Goal: Task Accomplishment & Management: Use online tool/utility

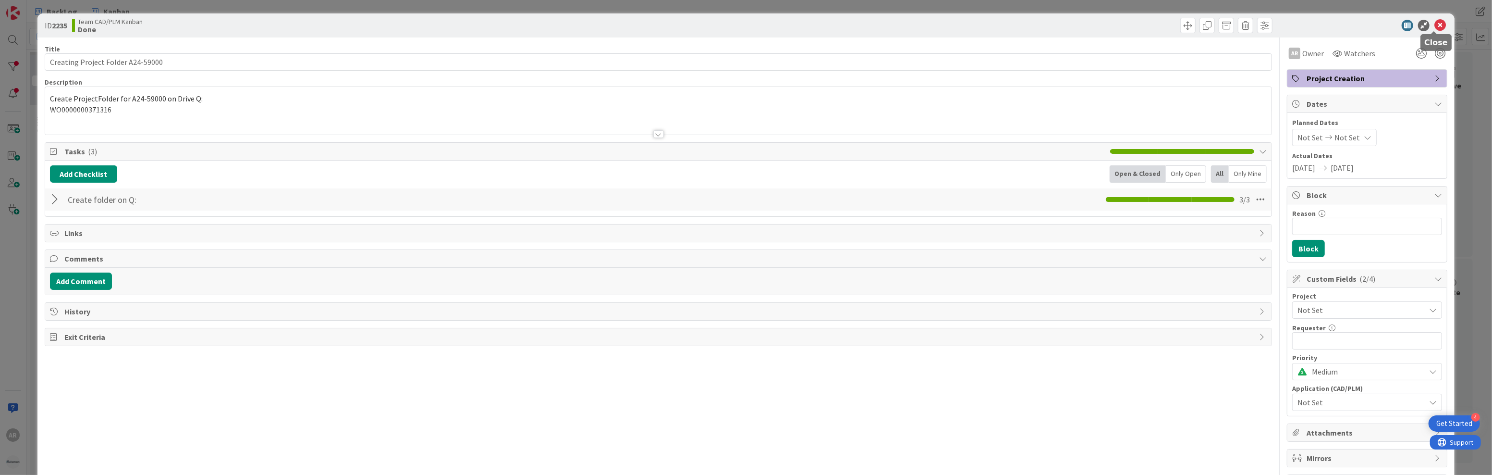
click at [665, 24] on icon at bounding box center [1440, 26] width 12 height 12
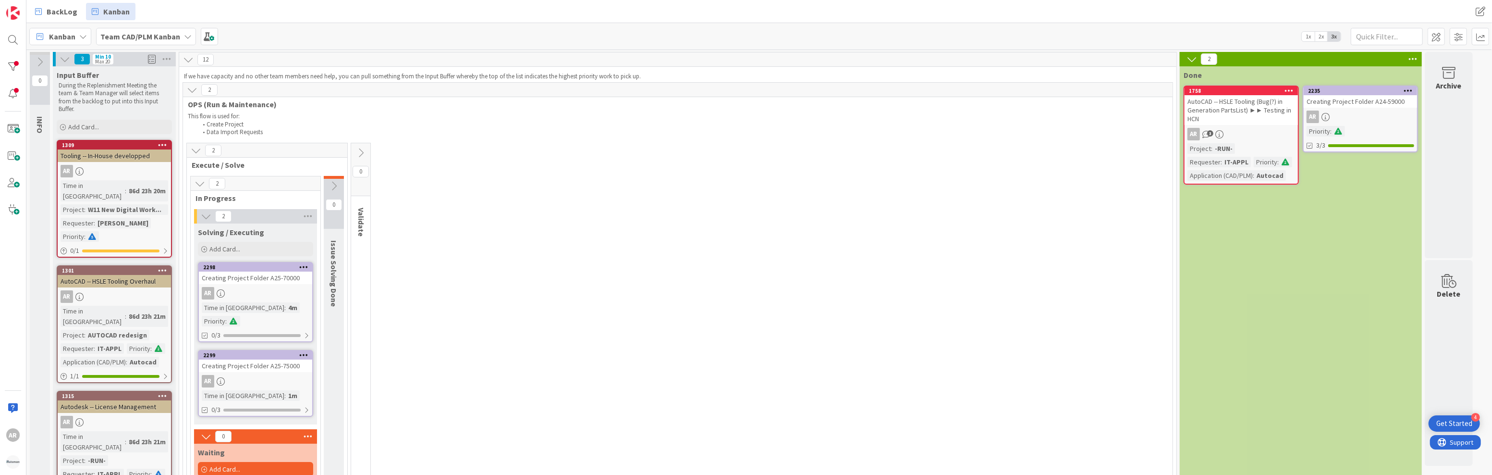
click at [241, 276] on div "Creating Project Folder A25-70000" at bounding box center [255, 277] width 113 height 12
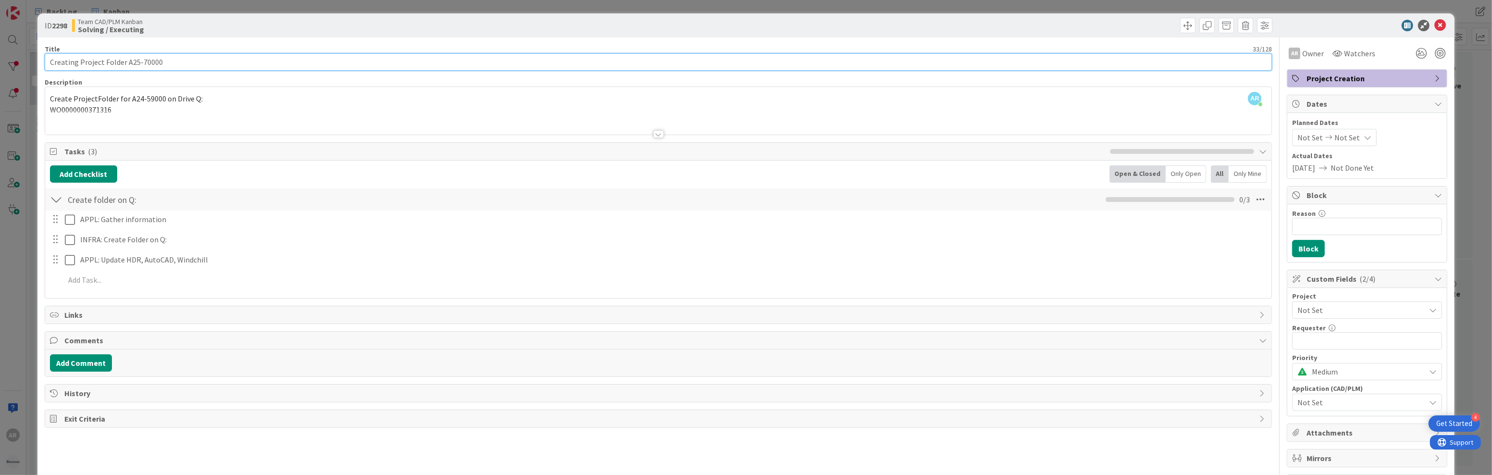
drag, startPoint x: 125, startPoint y: 61, endPoint x: 158, endPoint y: 59, distance: 33.2
click at [158, 59] on input "Creating Project Folder A25-70000" at bounding box center [659, 61] width 1228 height 17
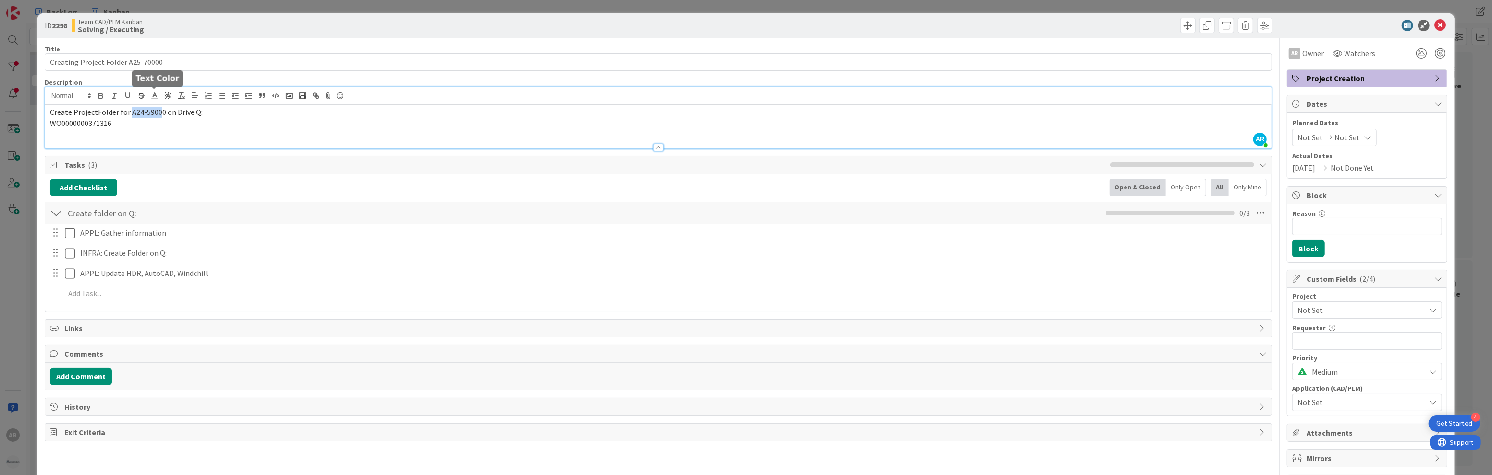
drag, startPoint x: 127, startPoint y: 99, endPoint x: 156, endPoint y: 100, distance: 28.9
click at [156, 100] on div "AR [PERSON_NAME] just joined Create ProjectFolder for A24-59000 on Drive Q: WO0…" at bounding box center [658, 117] width 1227 height 61
click at [159, 110] on span "Create ProjectFolder for A24-59000 on Drive Q:" at bounding box center [126, 112] width 153 height 10
click at [73, 122] on span "WO0000000371316" at bounding box center [80, 123] width 61 height 10
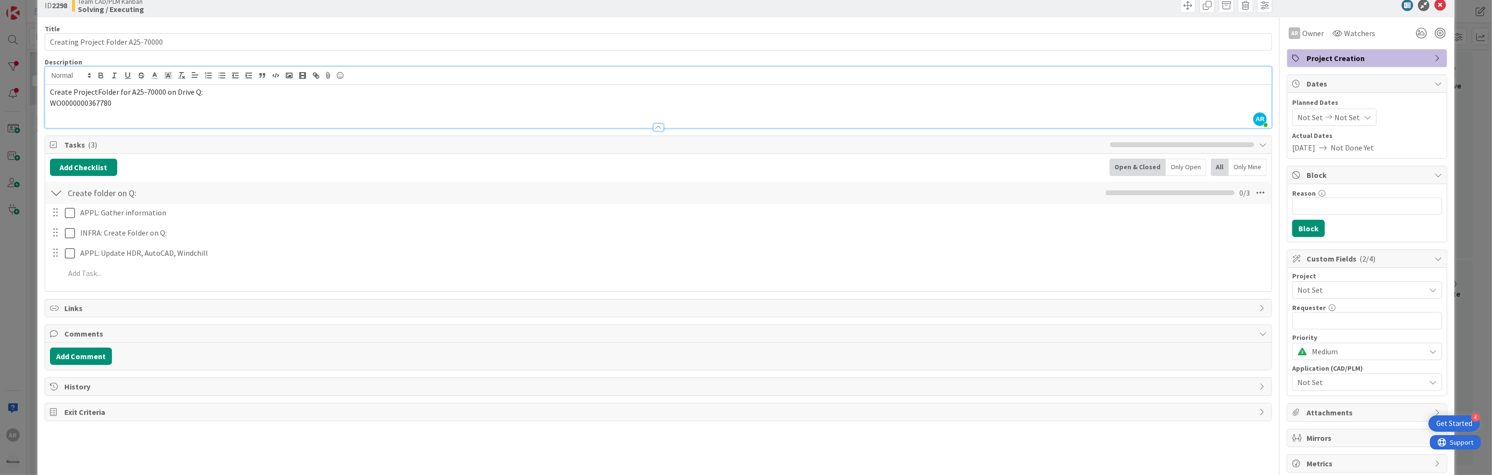
scroll to position [37, 0]
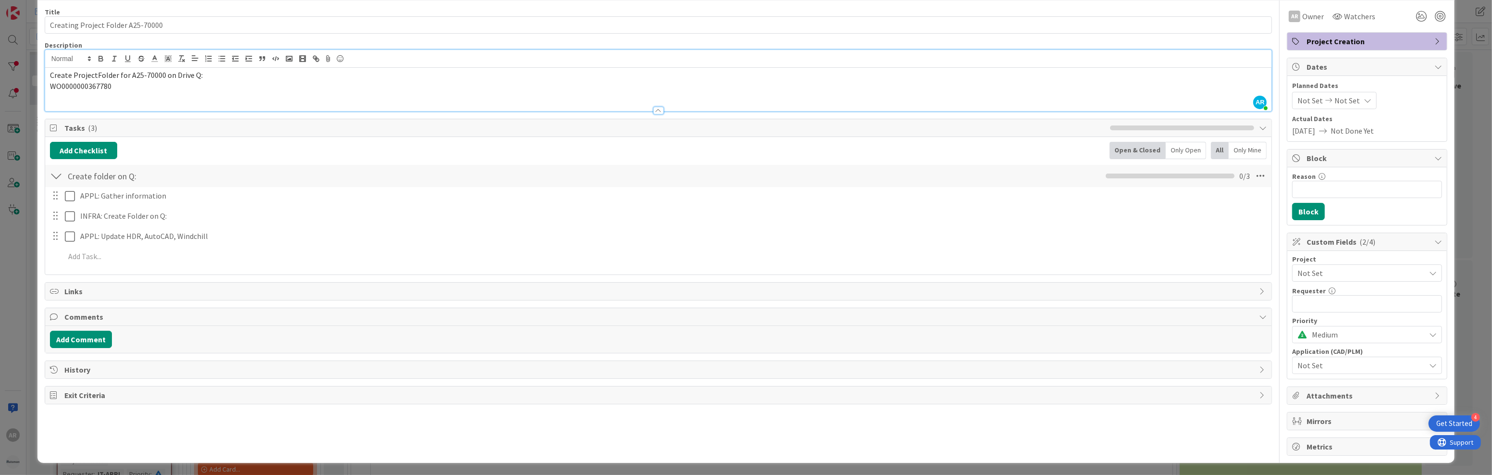
click at [665, 331] on span "Medium" at bounding box center [1366, 334] width 109 height 13
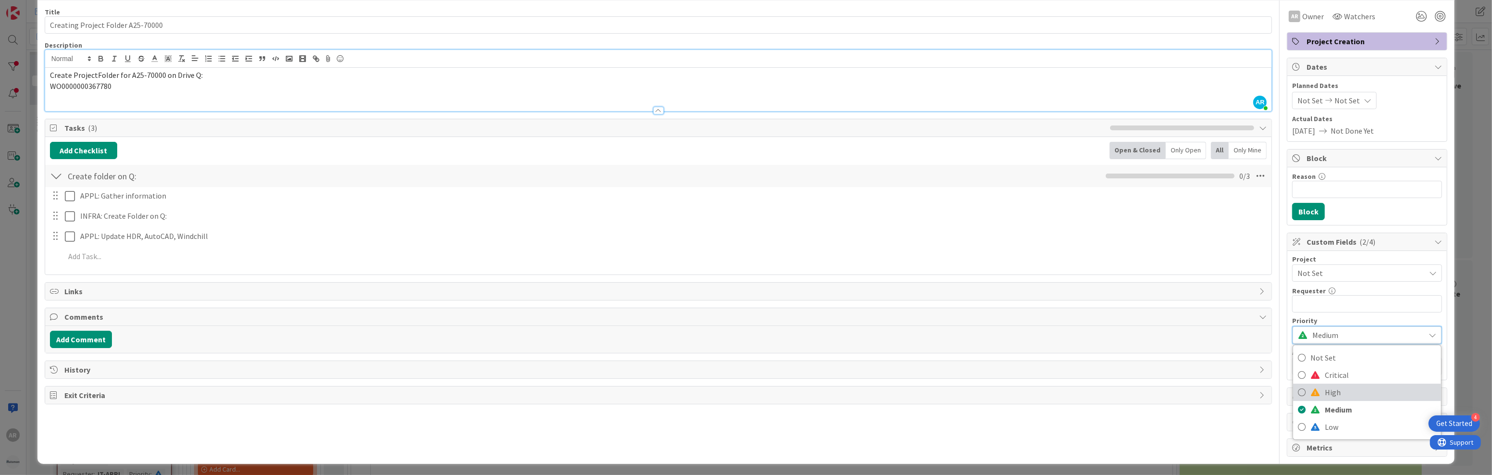
click at [665, 390] on span "High" at bounding box center [1380, 392] width 111 height 14
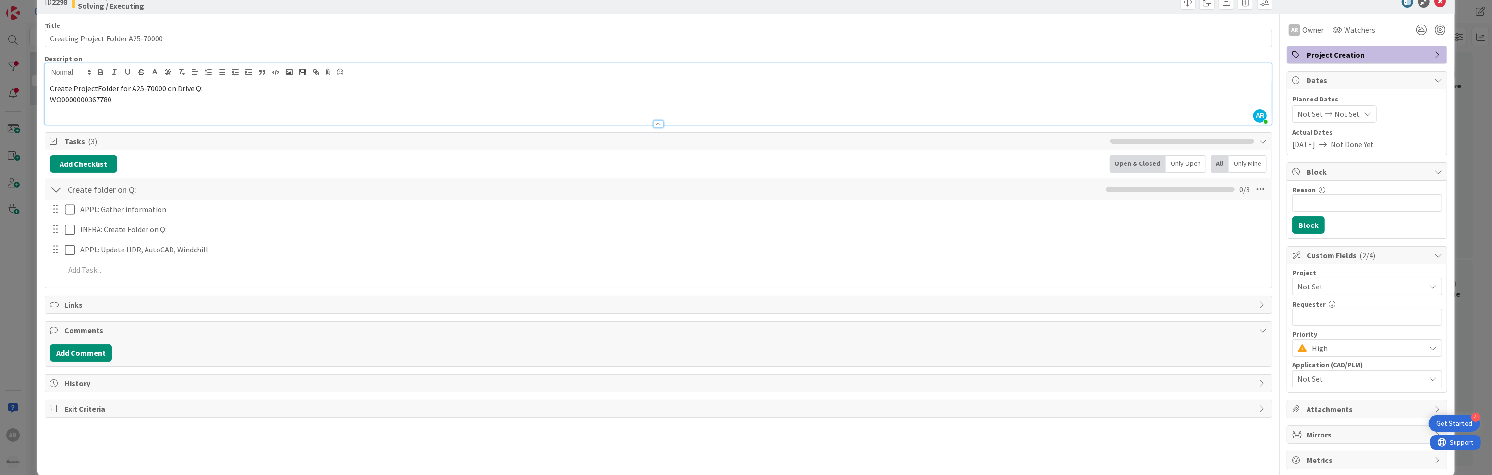
scroll to position [0, 0]
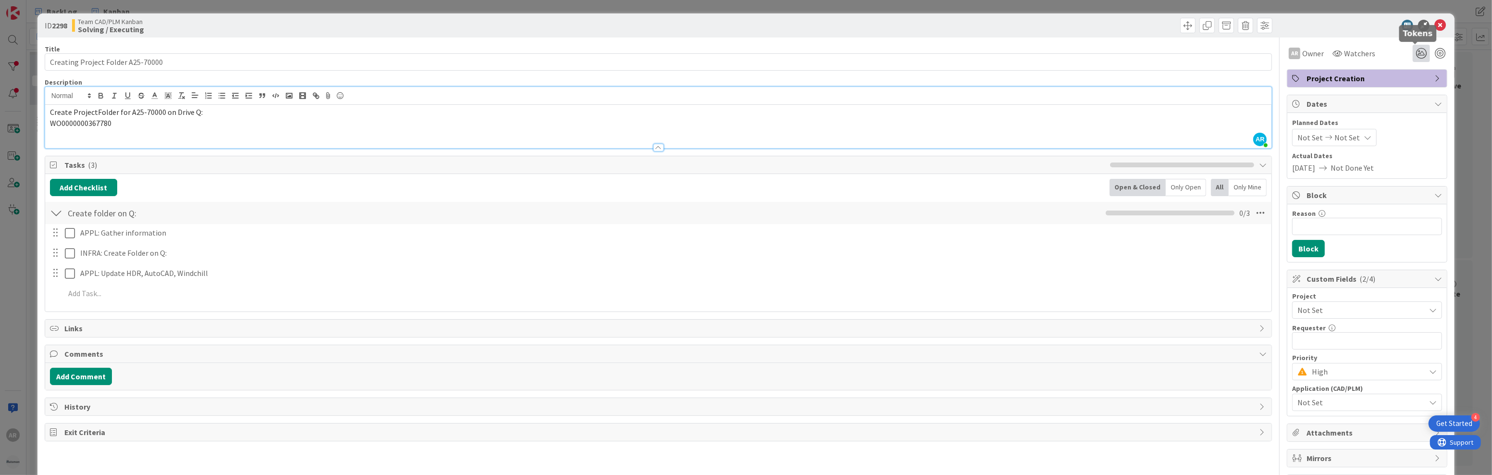
click at [665, 52] on icon at bounding box center [1421, 53] width 17 height 17
click at [665, 22] on div at bounding box center [1362, 26] width 170 height 12
click at [665, 26] on icon at bounding box center [1440, 26] width 12 height 12
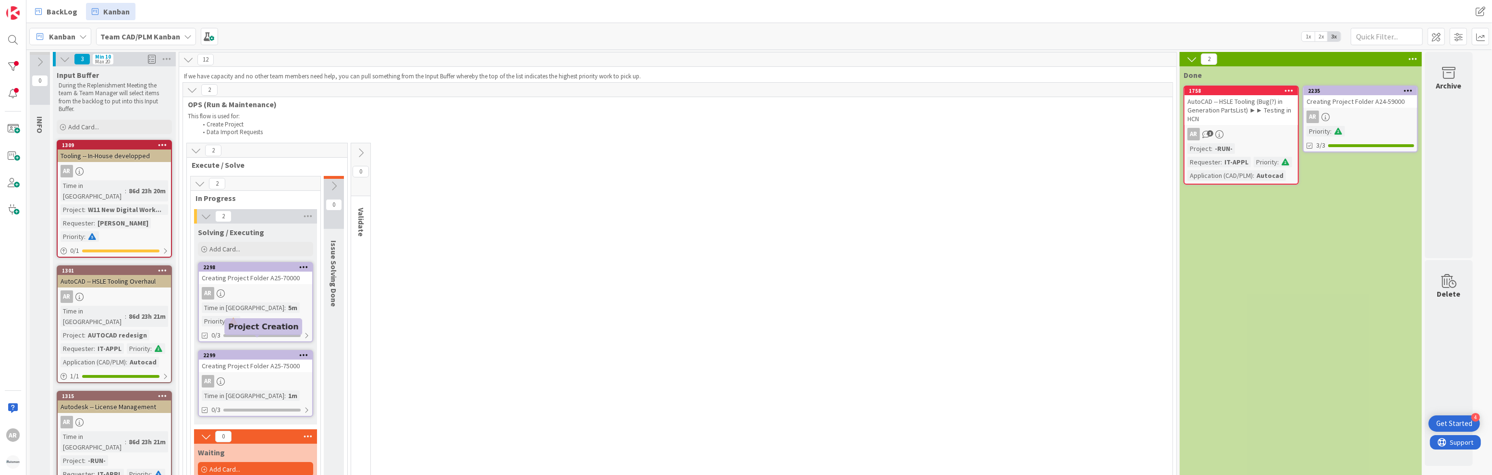
click at [250, 352] on div "2299" at bounding box center [257, 355] width 109 height 7
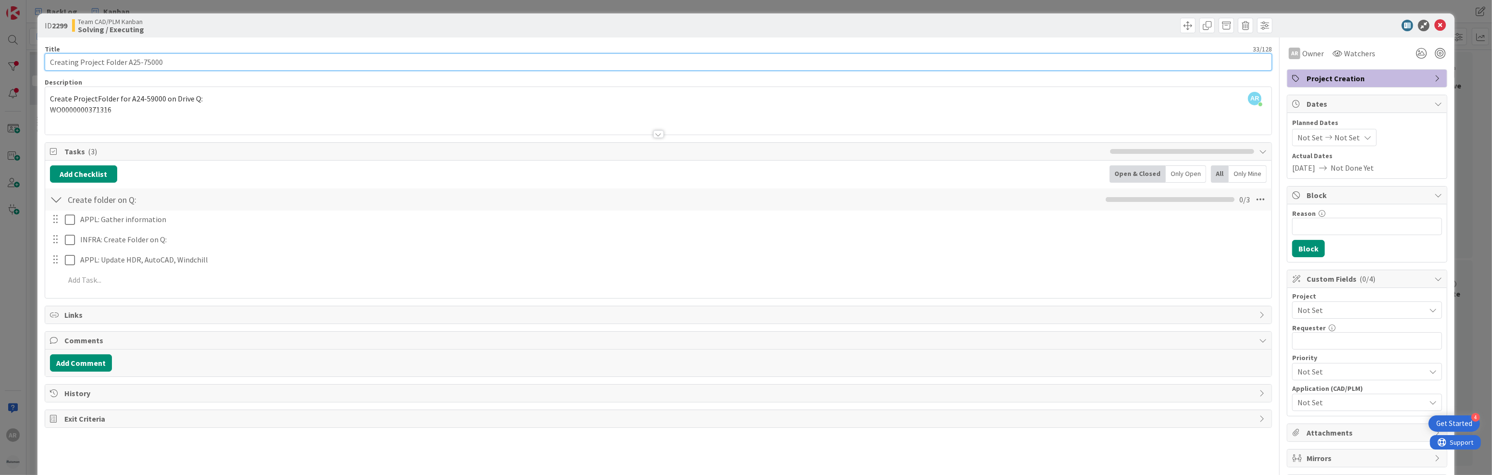
drag, startPoint x: 125, startPoint y: 61, endPoint x: 164, endPoint y: 62, distance: 39.4
click at [164, 62] on input "Creating Project Folder A25-75000" at bounding box center [659, 61] width 1228 height 17
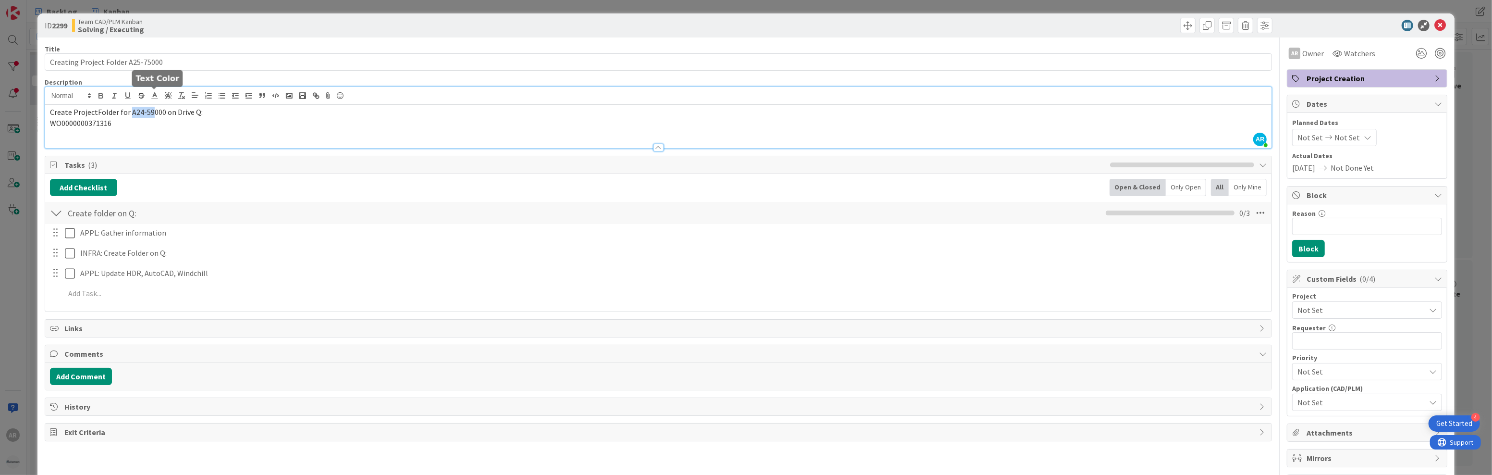
drag, startPoint x: 127, startPoint y: 97, endPoint x: 150, endPoint y: 98, distance: 22.6
click at [150, 98] on div "AR [PERSON_NAME] just joined Create ProjectFolder for A24-59000 on Drive Q: WO0…" at bounding box center [658, 117] width 1227 height 61
drag, startPoint x: 159, startPoint y: 110, endPoint x: 165, endPoint y: 114, distance: 7.7
click at [160, 110] on span "Create ProjectFolder for A24-59000 on Drive Q:" at bounding box center [126, 112] width 153 height 10
click at [87, 121] on span "WO0000000371316" at bounding box center [80, 123] width 61 height 10
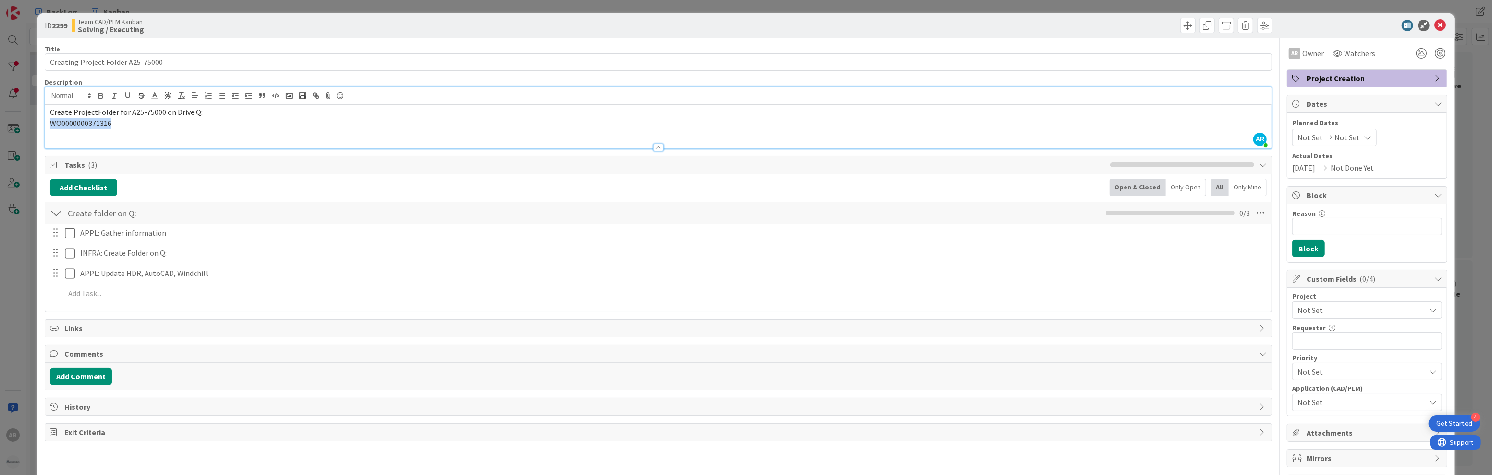
click at [87, 121] on span "WO0000000371316" at bounding box center [80, 123] width 61 height 10
copy p "See also Card2298"
click at [665, 24] on icon at bounding box center [1440, 26] width 12 height 12
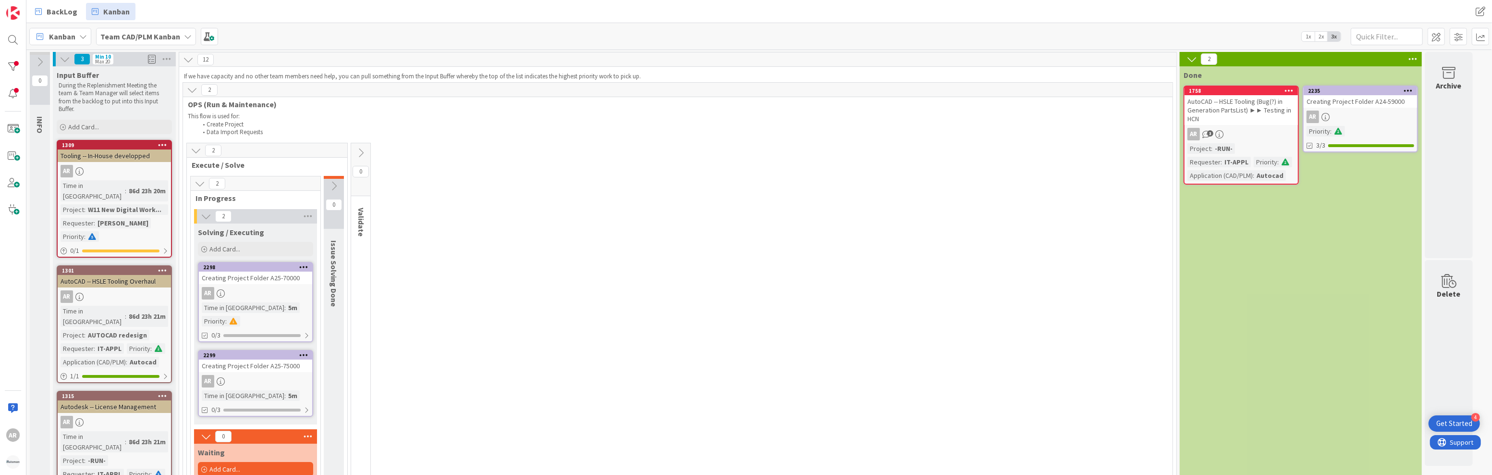
click at [259, 274] on div "Creating Project Folder A25-70000" at bounding box center [255, 277] width 113 height 12
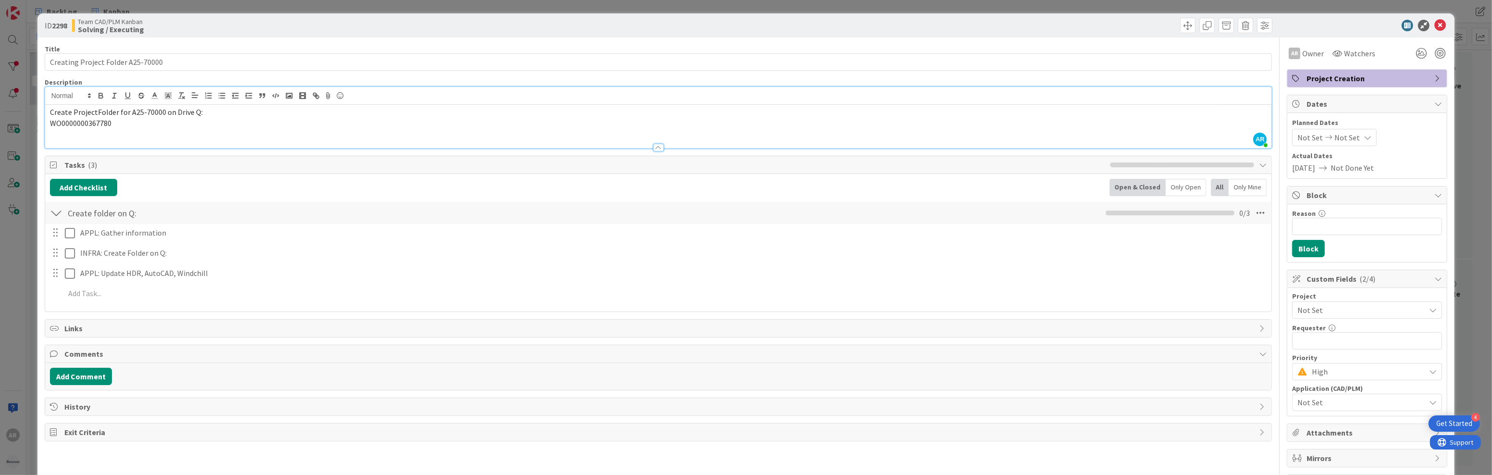
click at [120, 108] on div "Create ProjectFolder for A25-70000 on Drive Q: WO0000000367780" at bounding box center [658, 126] width 1227 height 43
paste div
click at [665, 25] on icon at bounding box center [1440, 26] width 12 height 12
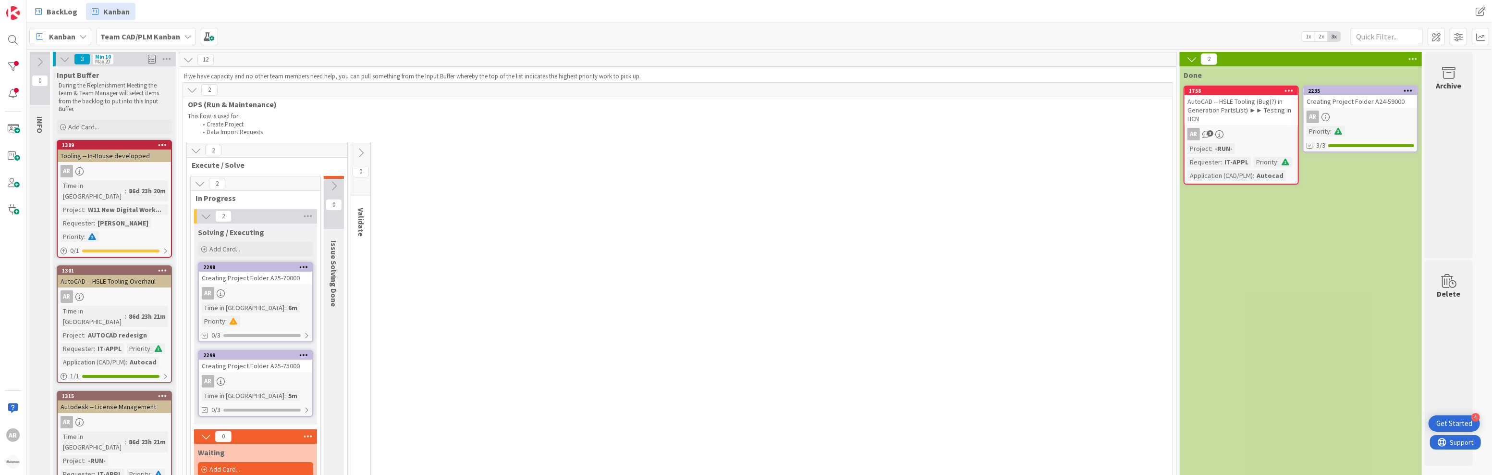
click at [254, 277] on div "Creating Project Folder A25-70000" at bounding box center [255, 277] width 113 height 12
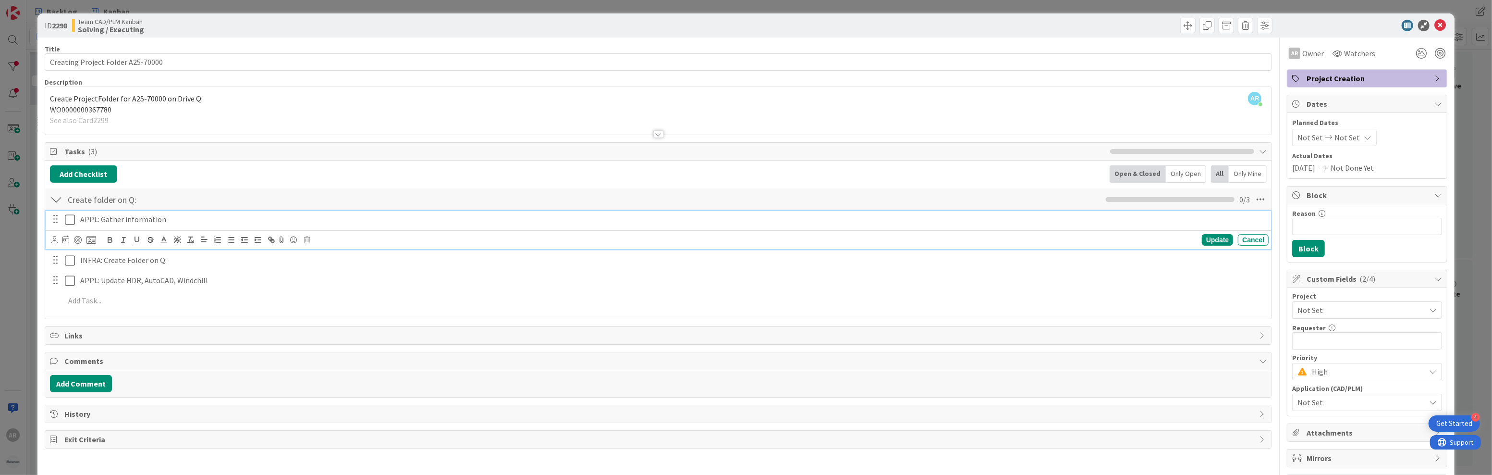
click at [68, 219] on icon at bounding box center [70, 220] width 10 height 12
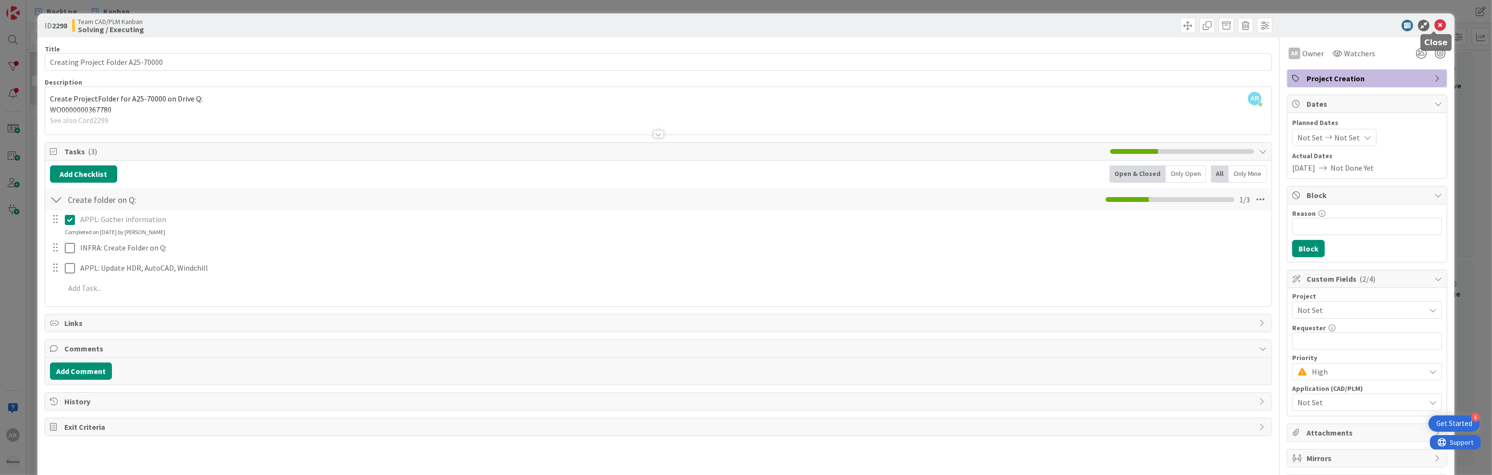
click at [665, 23] on icon at bounding box center [1440, 26] width 12 height 12
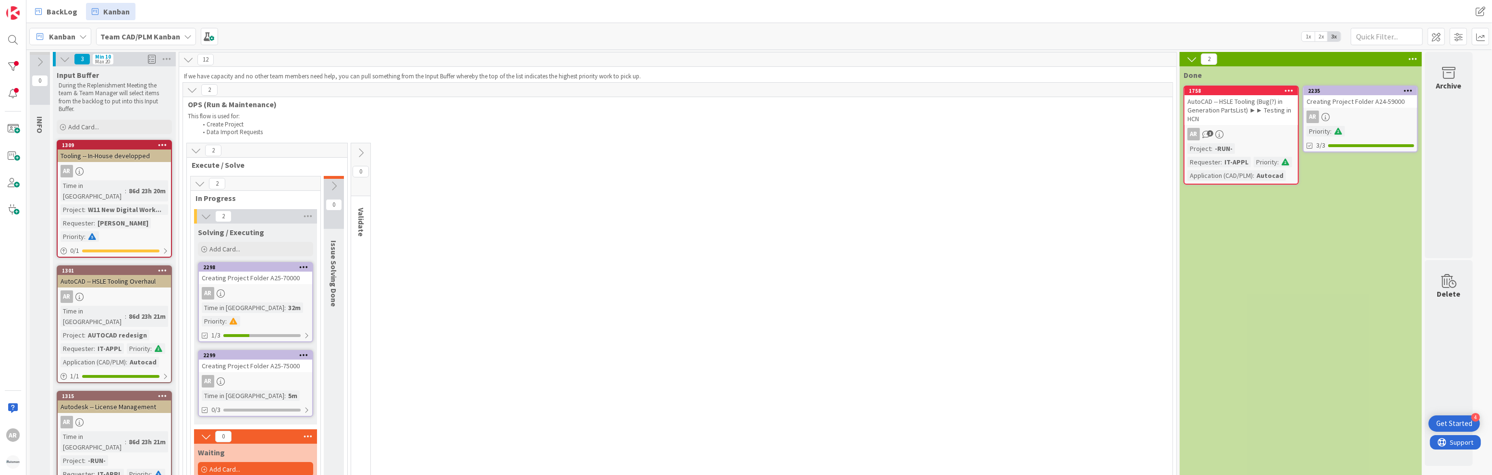
click at [248, 359] on div "2299 Creating Project Folder A25-75000 AR Time in Column : 5m 0/3" at bounding box center [255, 383] width 115 height 67
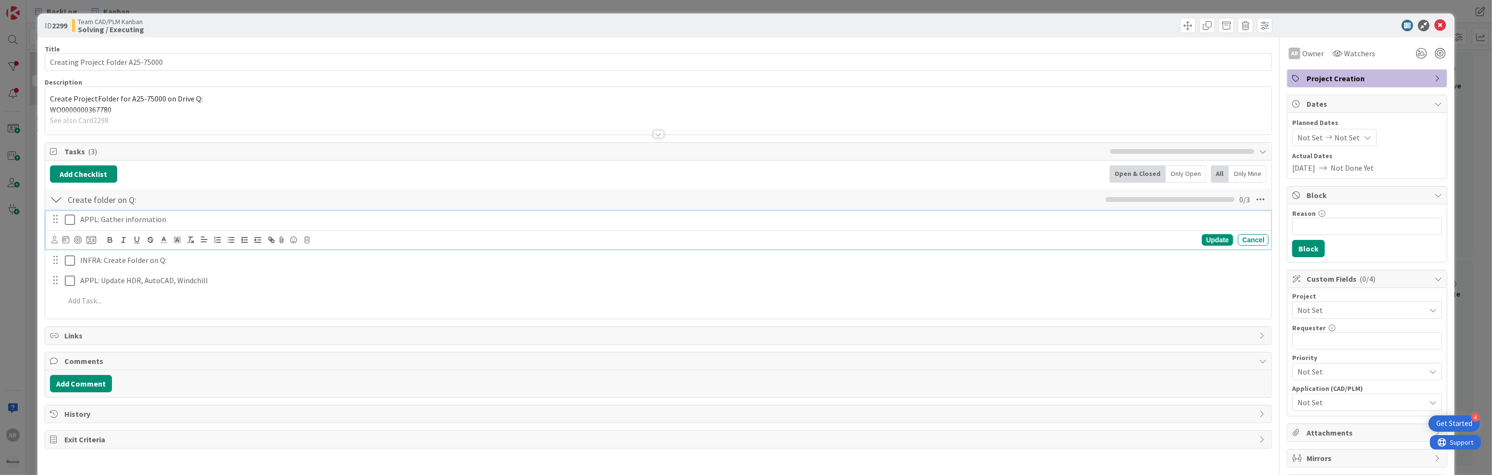
click at [69, 220] on icon at bounding box center [70, 220] width 10 height 12
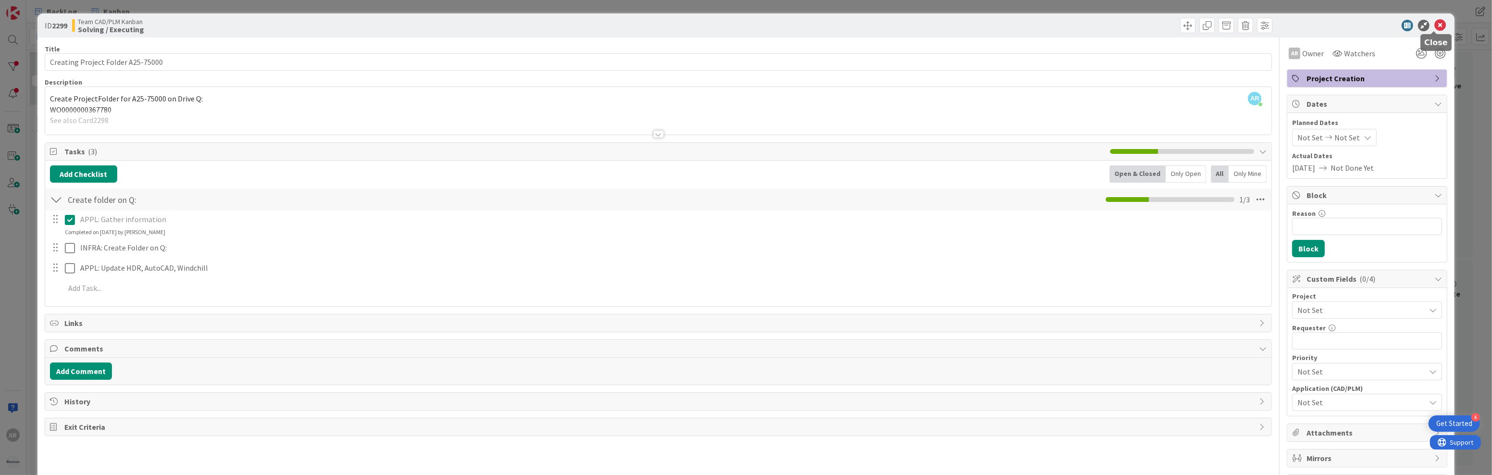
click at [665, 23] on icon at bounding box center [1440, 26] width 12 height 12
